Goal: Information Seeking & Learning: Learn about a topic

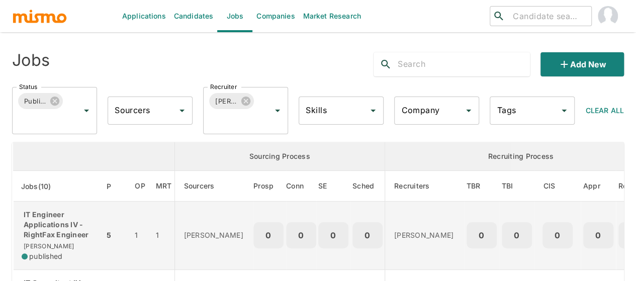
click at [37, 230] on p "IT Engineer Applications IV - RightFax Engineer" at bounding box center [59, 225] width 74 height 30
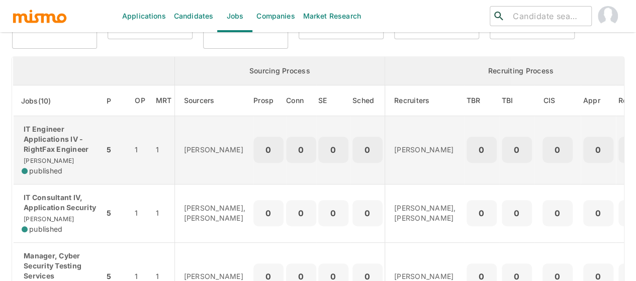
scroll to position [151, 0]
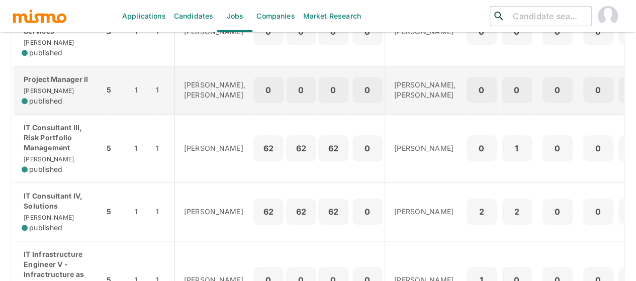
scroll to position [352, 0]
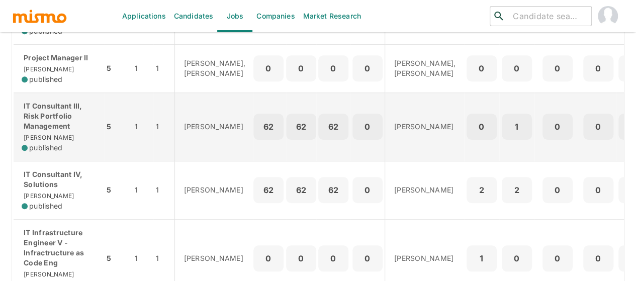
click at [58, 148] on div "IT Consultant III, Risk Portfolio Management Kaiser published" at bounding box center [59, 127] width 74 height 52
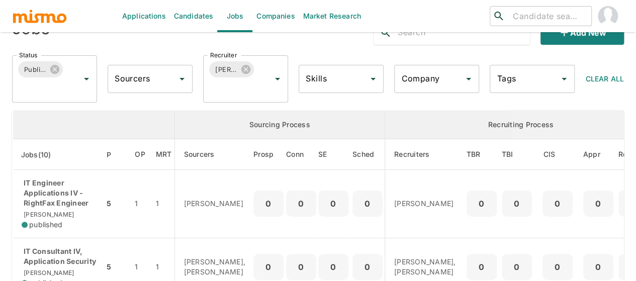
scroll to position [0, 0]
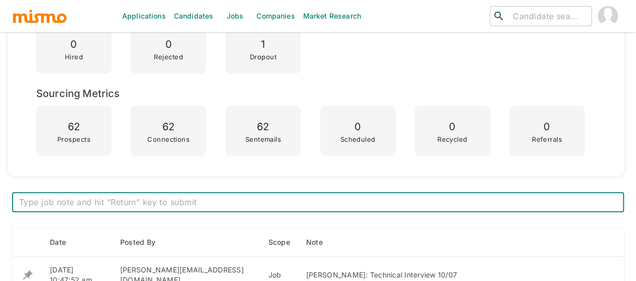
scroll to position [402, 0]
